Goal: Check status

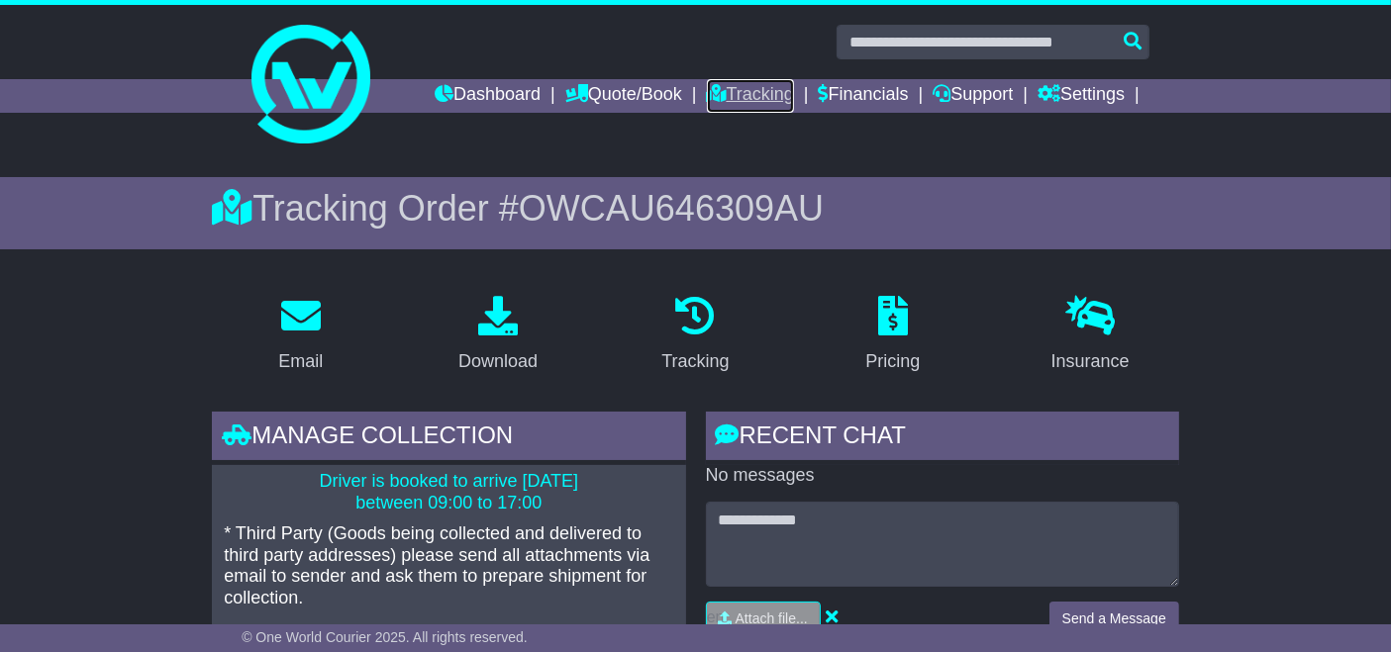
click at [742, 98] on link "Tracking" at bounding box center [750, 96] width 87 height 34
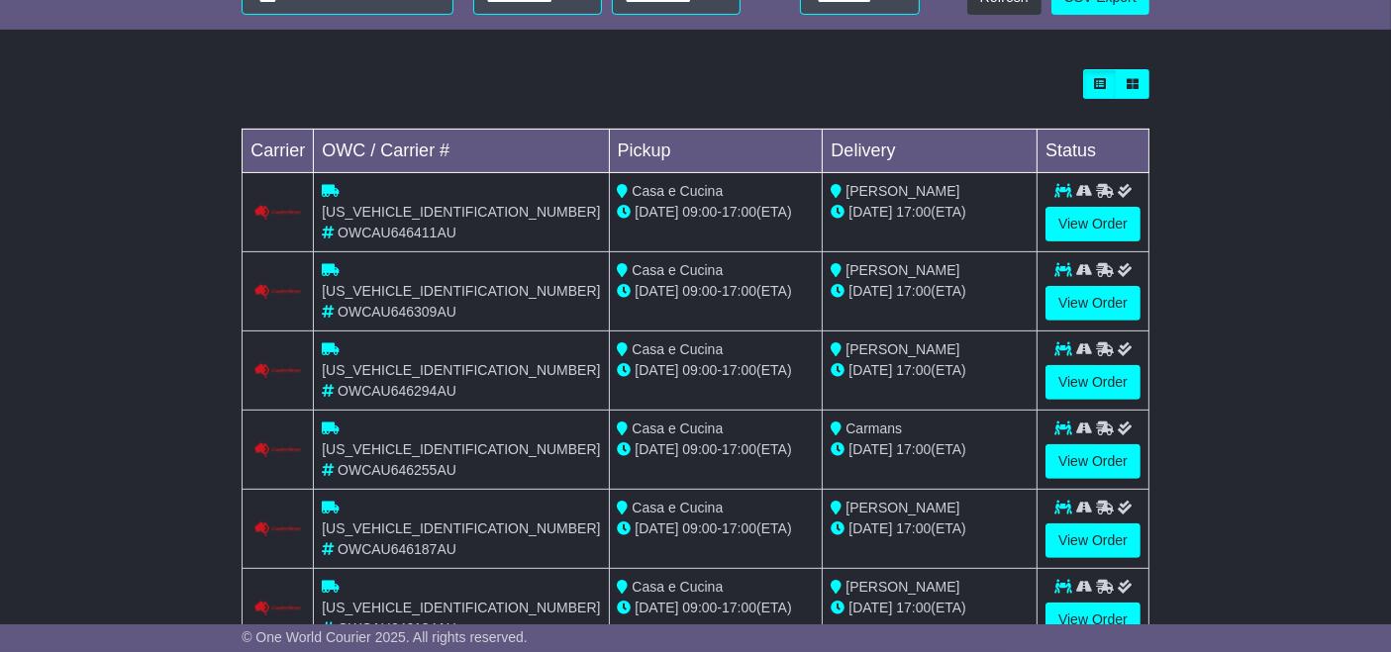
scroll to position [748, 0]
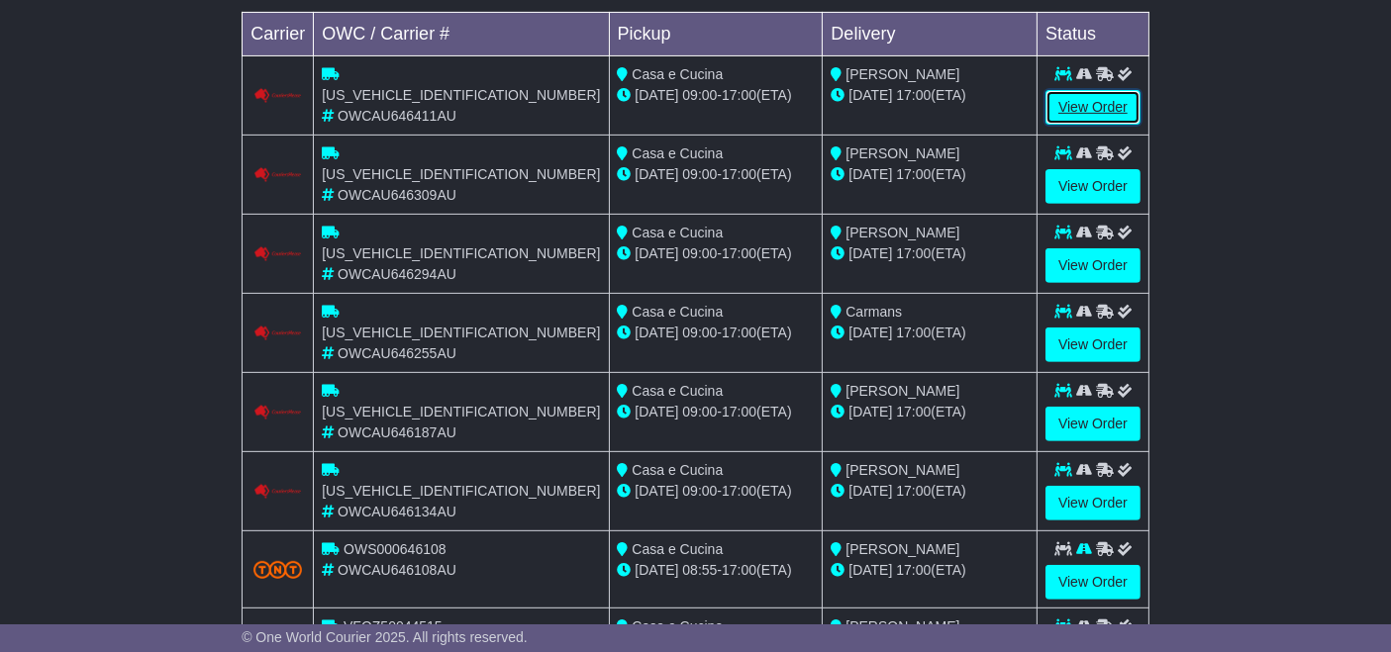
click at [1096, 109] on link "View Order" at bounding box center [1092, 107] width 95 height 35
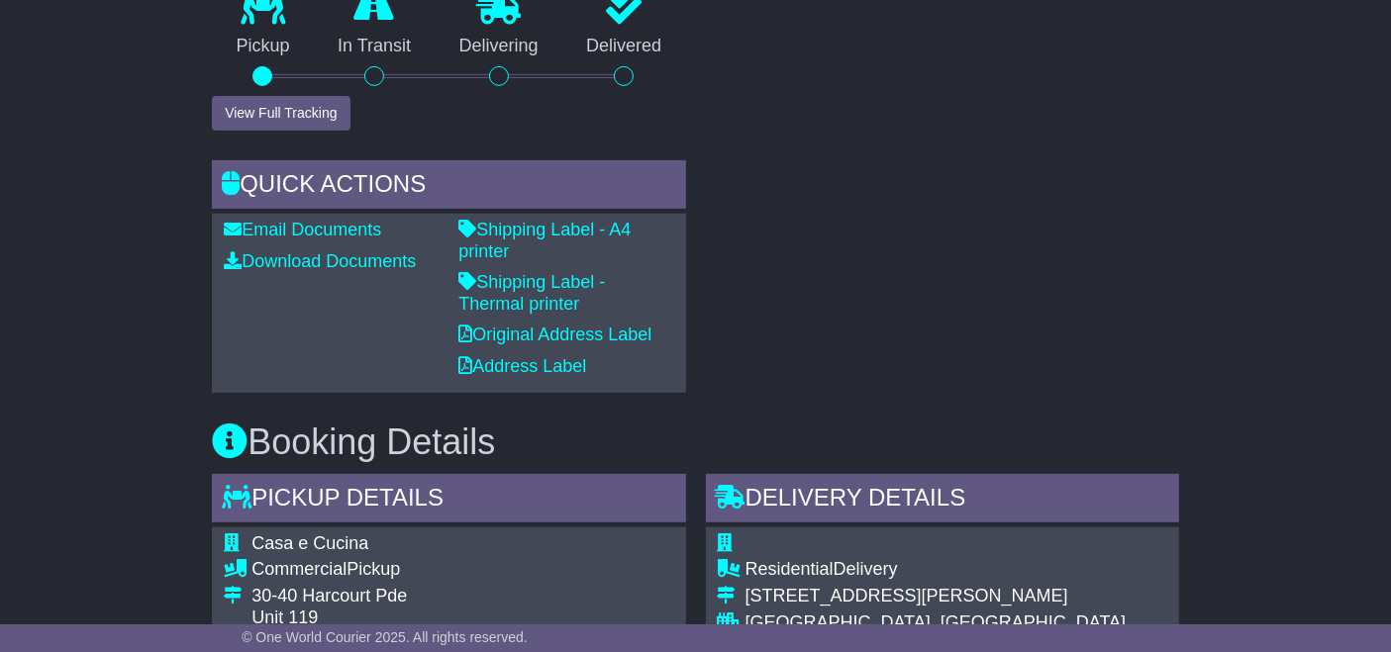
scroll to position [804, 0]
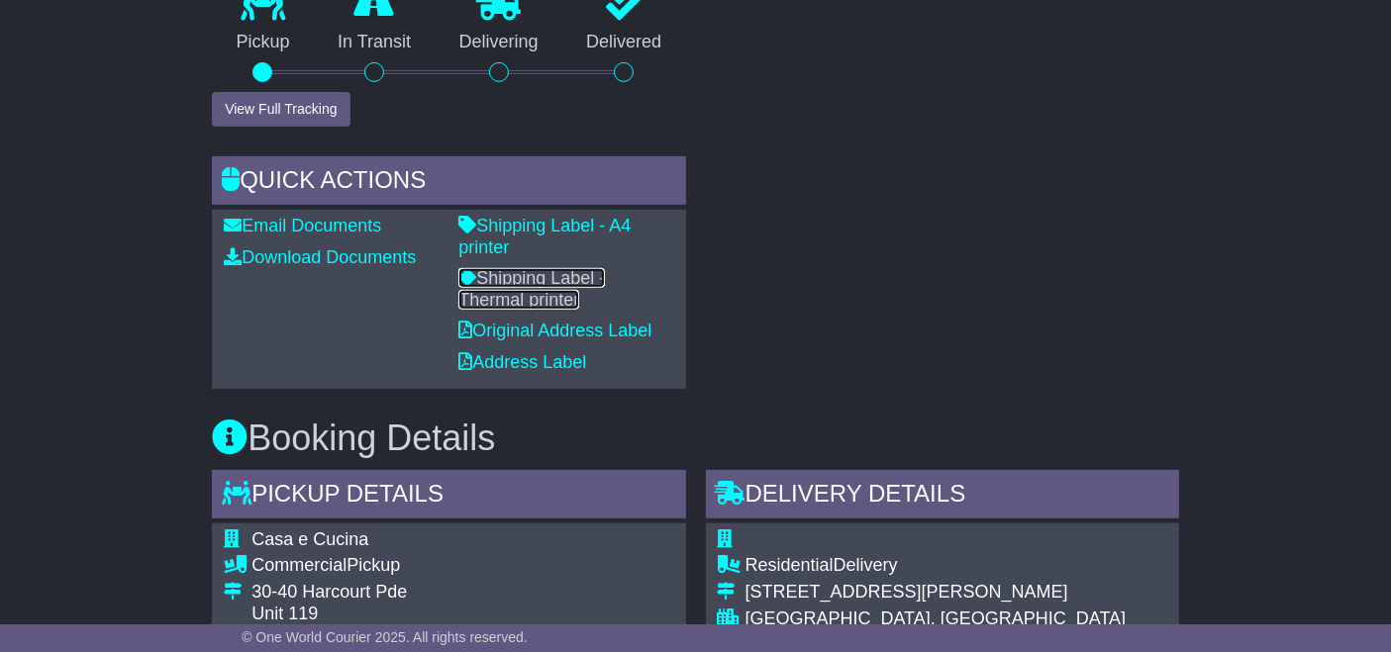
click at [605, 268] on link "Shipping Label - Thermal printer" at bounding box center [531, 289] width 147 height 42
